Goal: Information Seeking & Learning: Find specific fact

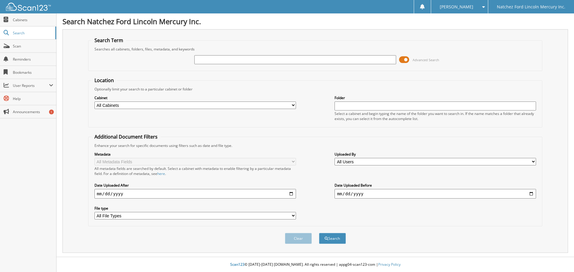
click at [210, 59] on input "text" at bounding box center [294, 59] width 201 height 9
type input "c"
type input "[PERSON_NAME]"
click at [319, 233] on button "Search" at bounding box center [332, 238] width 27 height 11
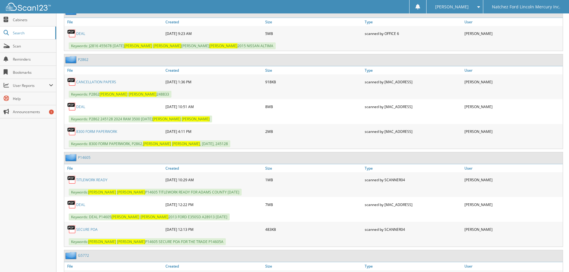
scroll to position [598, 0]
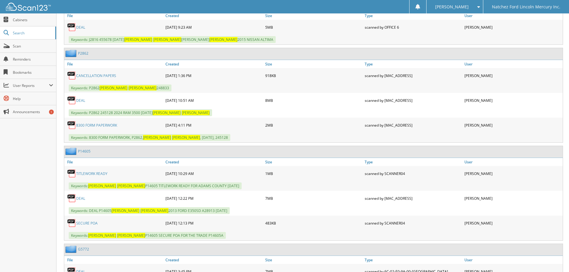
click at [98, 124] on link "8300 FORM PAPERWORK" at bounding box center [96, 125] width 41 height 5
